Goal: Task Accomplishment & Management: Complete application form

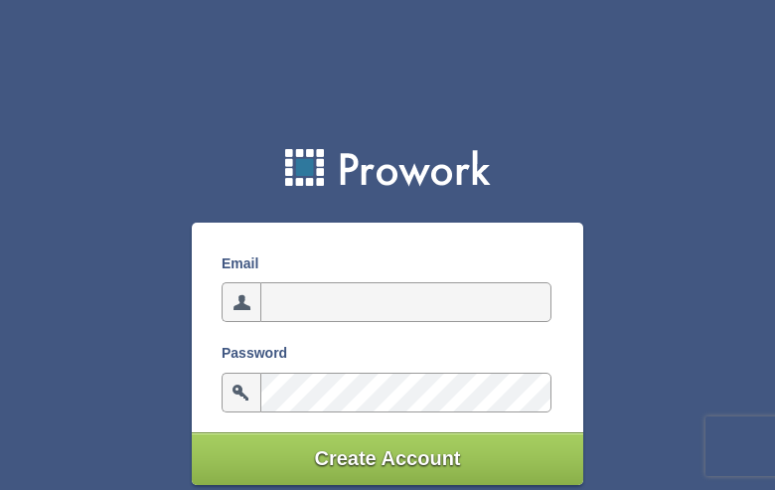
type input "[EMAIL_ADDRESS][DOMAIN_NAME]"
type input "djpfJflkXCJq"
type input "[EMAIL_ADDRESS][DOMAIN_NAME]"
type input "iyXodJWZ"
